Goal: Communication & Community: Share content

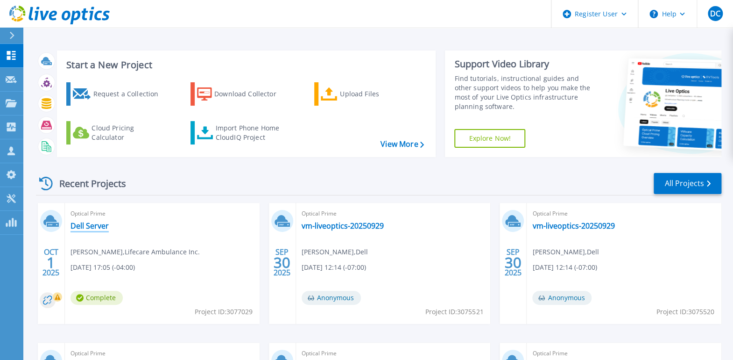
click at [78, 221] on link "Dell Server" at bounding box center [90, 225] width 38 height 9
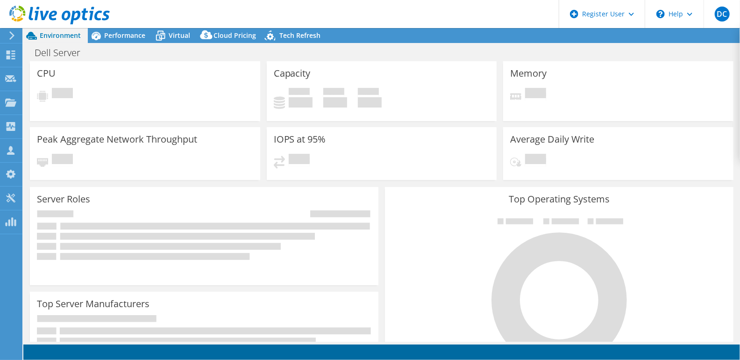
select select "USD"
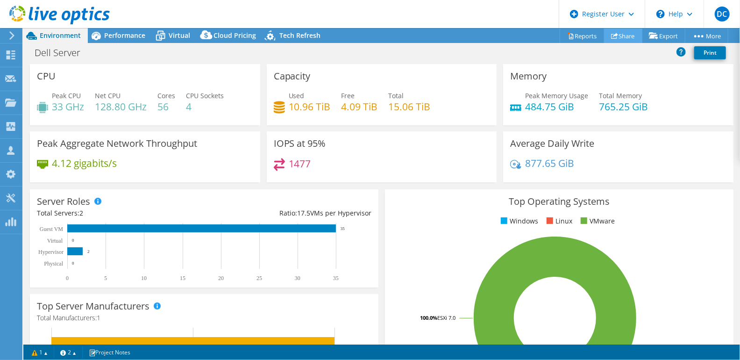
click at [612, 32] on icon at bounding box center [614, 35] width 7 height 7
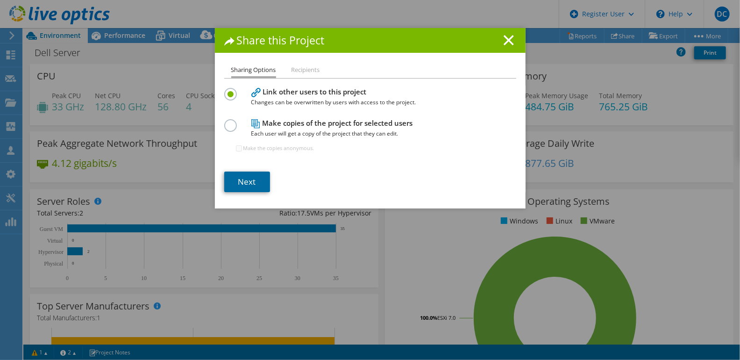
click at [260, 182] on link "Next" at bounding box center [247, 181] width 46 height 21
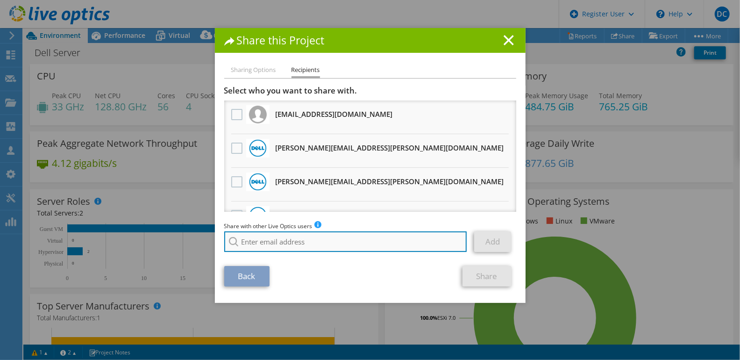
click at [328, 244] on input "search" at bounding box center [345, 241] width 243 height 21
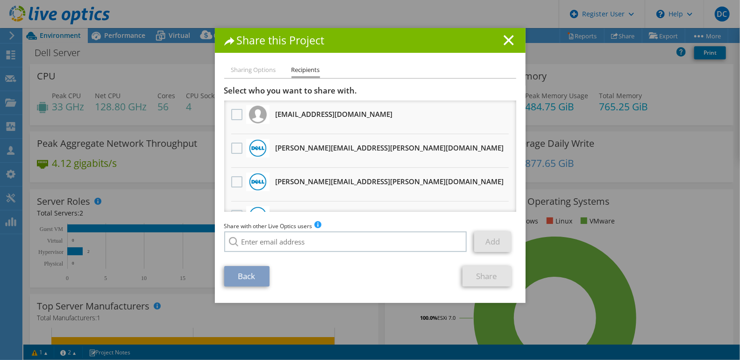
click at [224, 146] on li "[PERSON_NAME][EMAIL_ADDRESS][PERSON_NAME][DOMAIN_NAME] Will receive an anonymou…" at bounding box center [370, 151] width 292 height 34
click at [238, 146] on label at bounding box center [238, 147] width 14 height 11
click at [0, 0] on input "checkbox" at bounding box center [0, 0] width 0 height 0
click at [479, 274] on link "Share" at bounding box center [486, 276] width 49 height 21
